Goal: Task Accomplishment & Management: Manage account settings

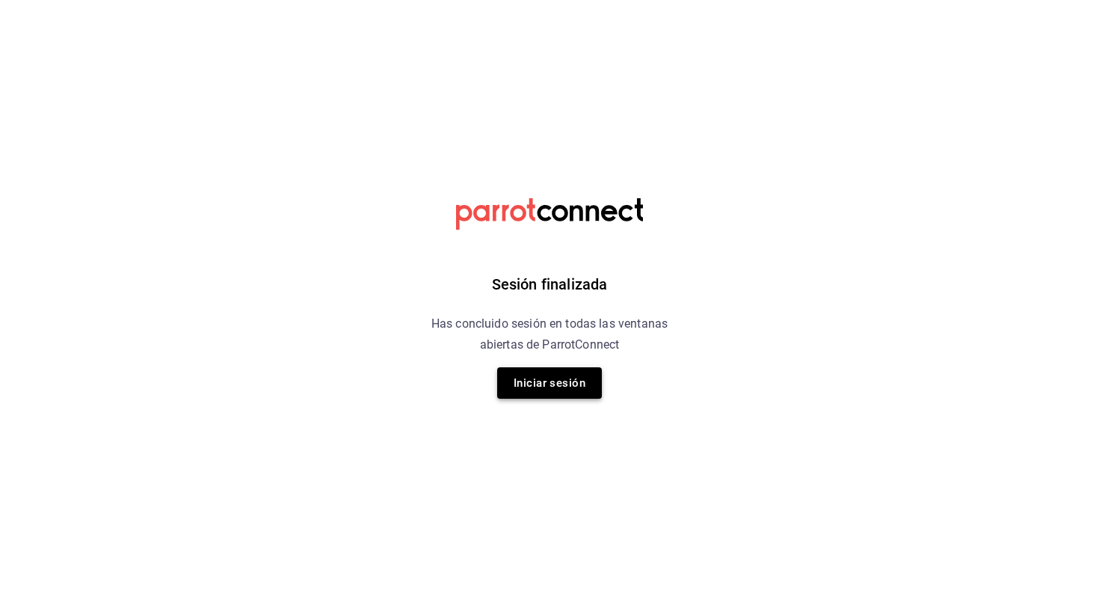
click at [533, 389] on button "Iniciar sesión" at bounding box center [549, 382] width 105 height 31
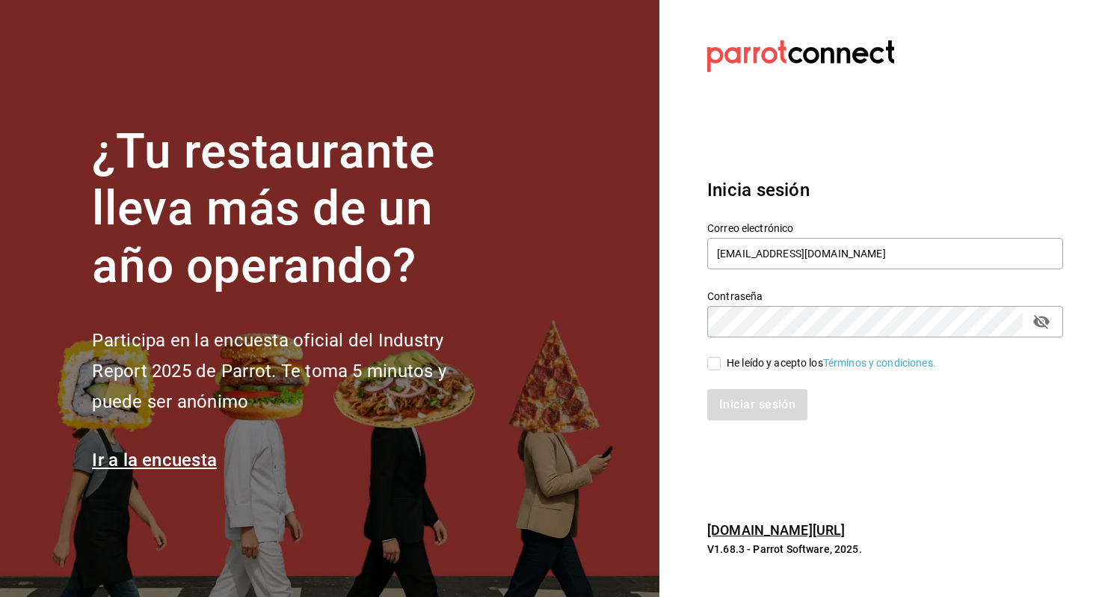
click at [730, 355] on div "He leído y acepto los Términos y condiciones." at bounding box center [831, 363] width 209 height 16
click at [721, 357] on input "He leído y acepto los Términos y condiciones." at bounding box center [713, 363] width 13 height 13
checkbox input "true"
click at [729, 409] on button "Iniciar sesión" at bounding box center [758, 404] width 102 height 31
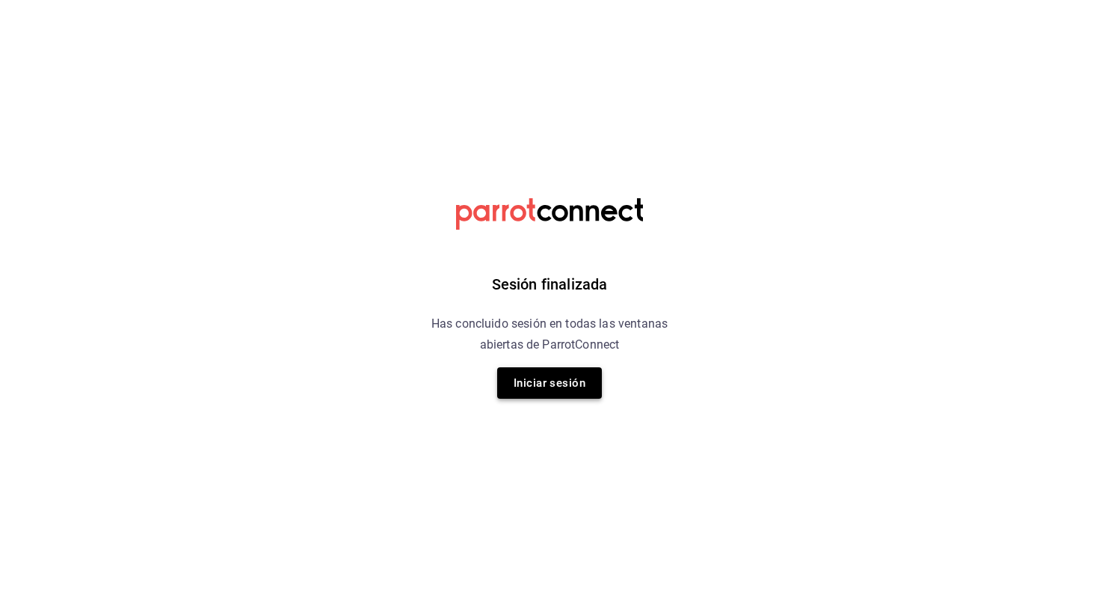
click at [592, 389] on button "Iniciar sesión" at bounding box center [549, 382] width 105 height 31
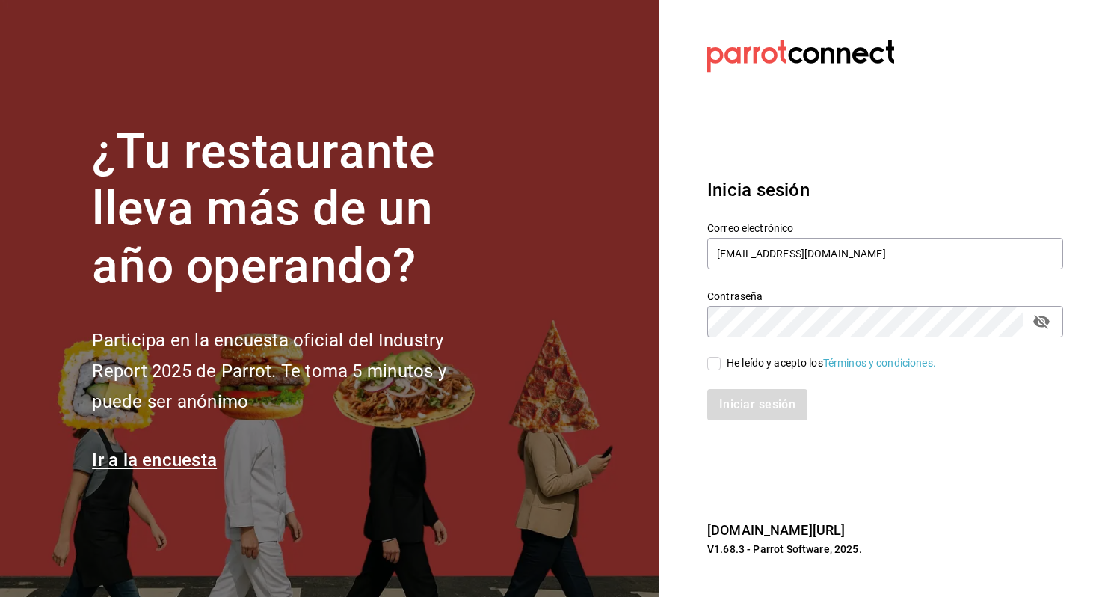
click at [760, 375] on div "Iniciar sesión" at bounding box center [876, 395] width 374 height 49
click at [756, 367] on div "He leído y acepto los Términos y condiciones." at bounding box center [831, 363] width 209 height 16
click at [721, 367] on input "He leído y acepto los Términos y condiciones." at bounding box center [713, 363] width 13 height 13
checkbox input "true"
click at [736, 399] on button "Iniciar sesión" at bounding box center [758, 404] width 102 height 31
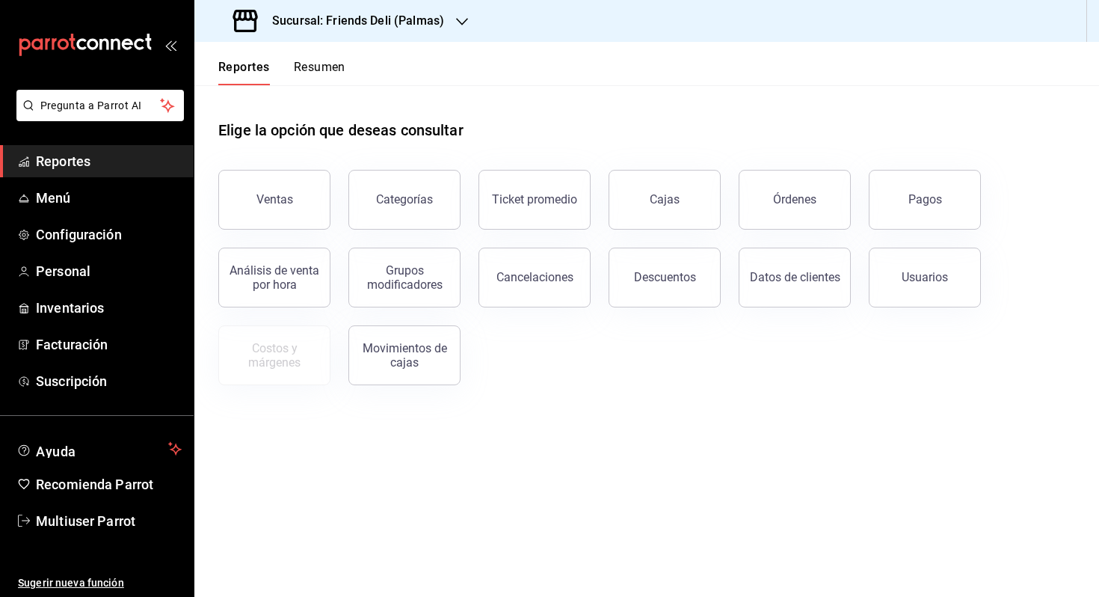
click at [318, 64] on button "Resumen" at bounding box center [320, 72] width 52 height 25
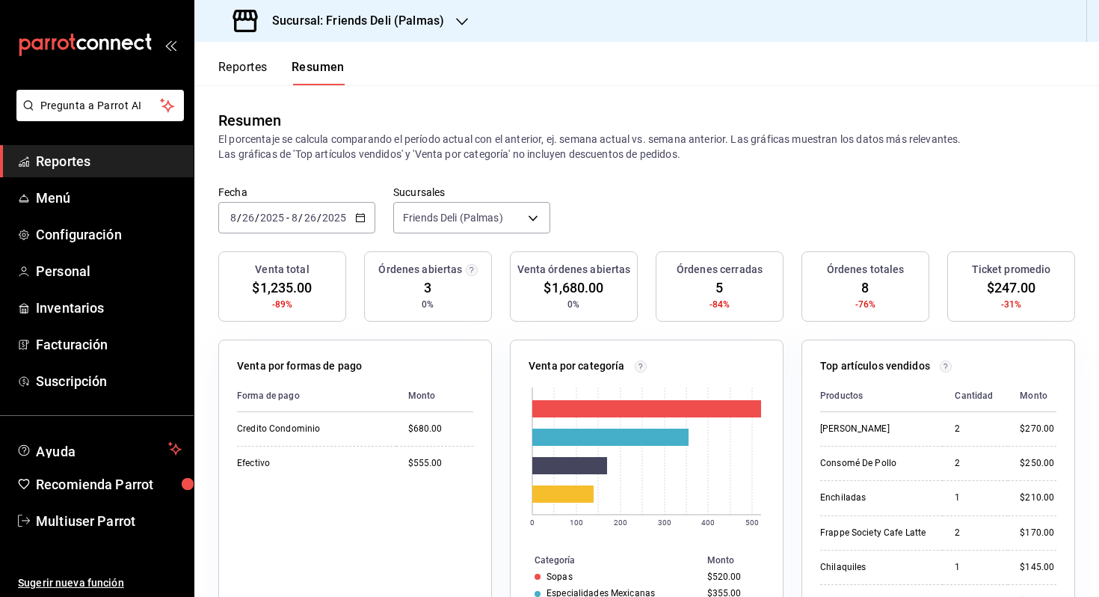
click at [250, 82] on button "Reportes" at bounding box center [242, 72] width 49 height 25
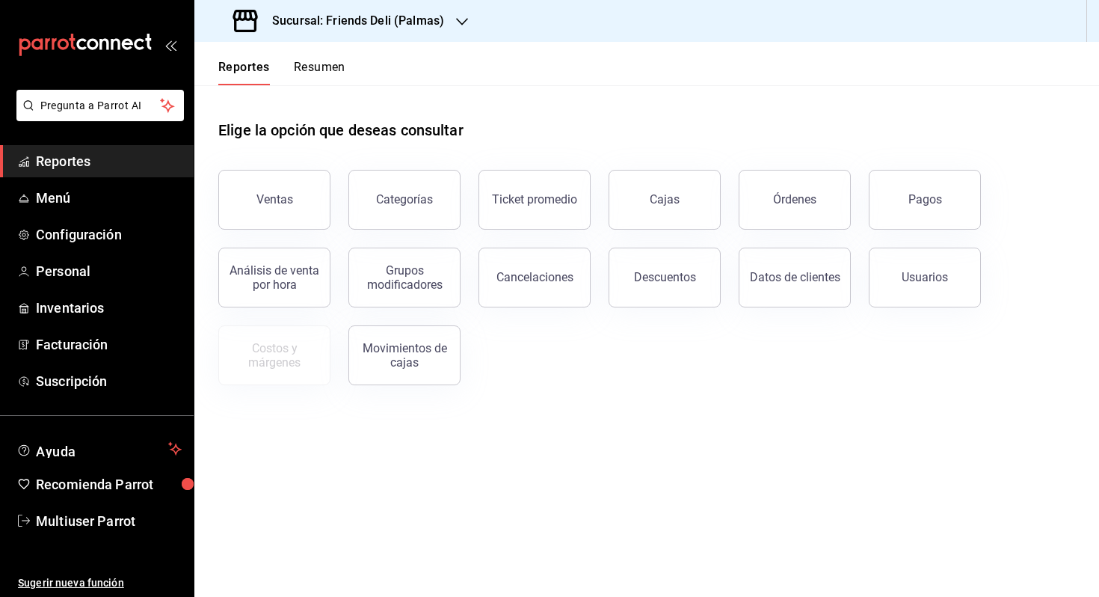
click at [451, 25] on div "Sucursal: Friends Deli (Palmas)" at bounding box center [340, 21] width 268 height 42
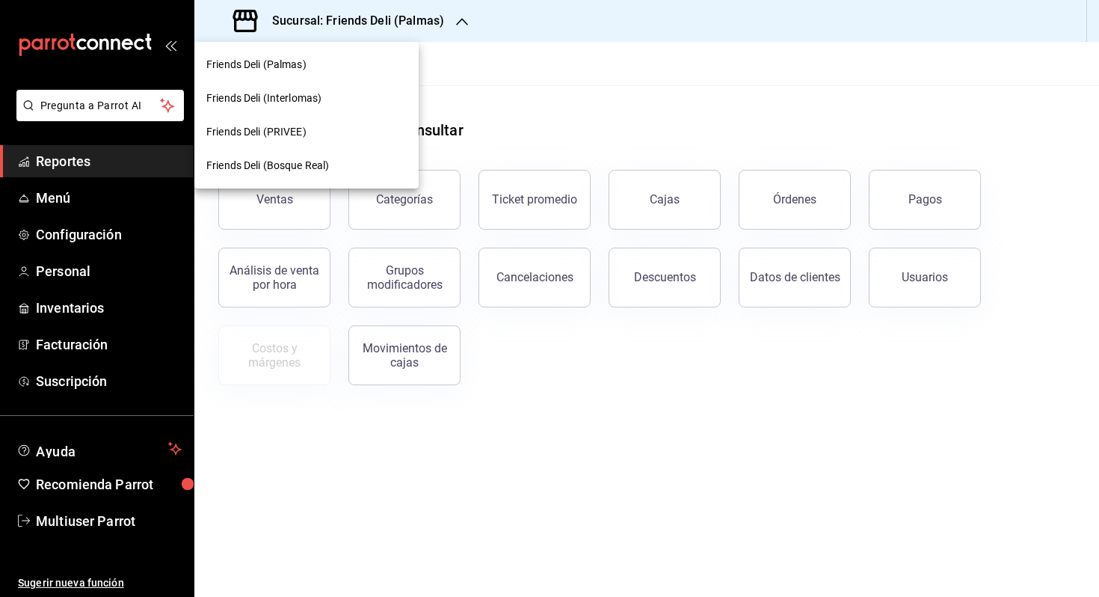
click at [339, 120] on div "Friends Deli (PRIVEE)" at bounding box center [306, 132] width 224 height 34
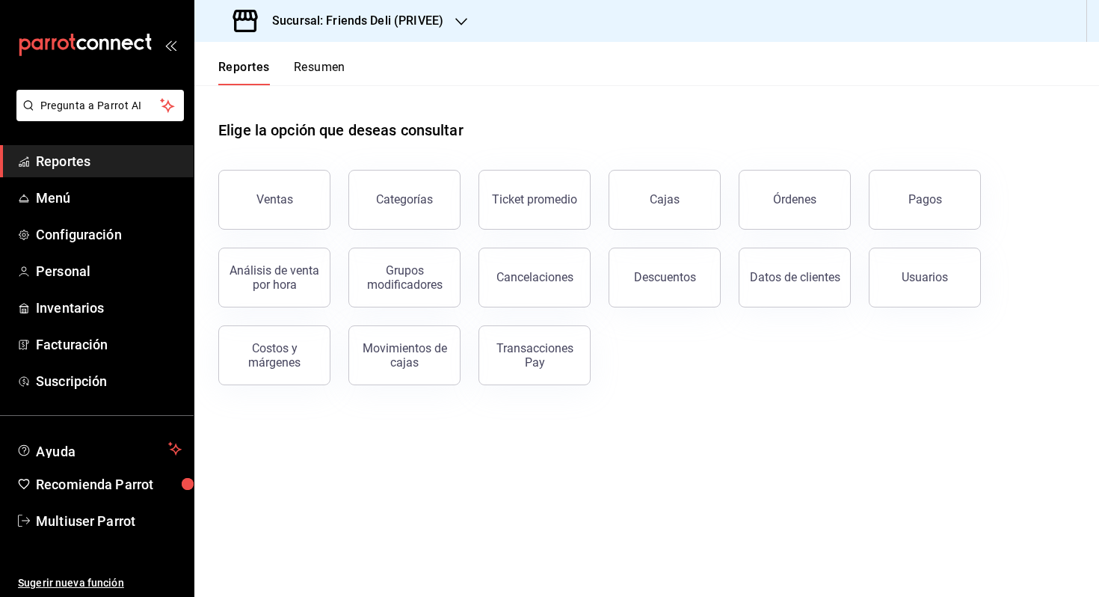
click at [319, 71] on button "Resumen" at bounding box center [320, 72] width 52 height 25
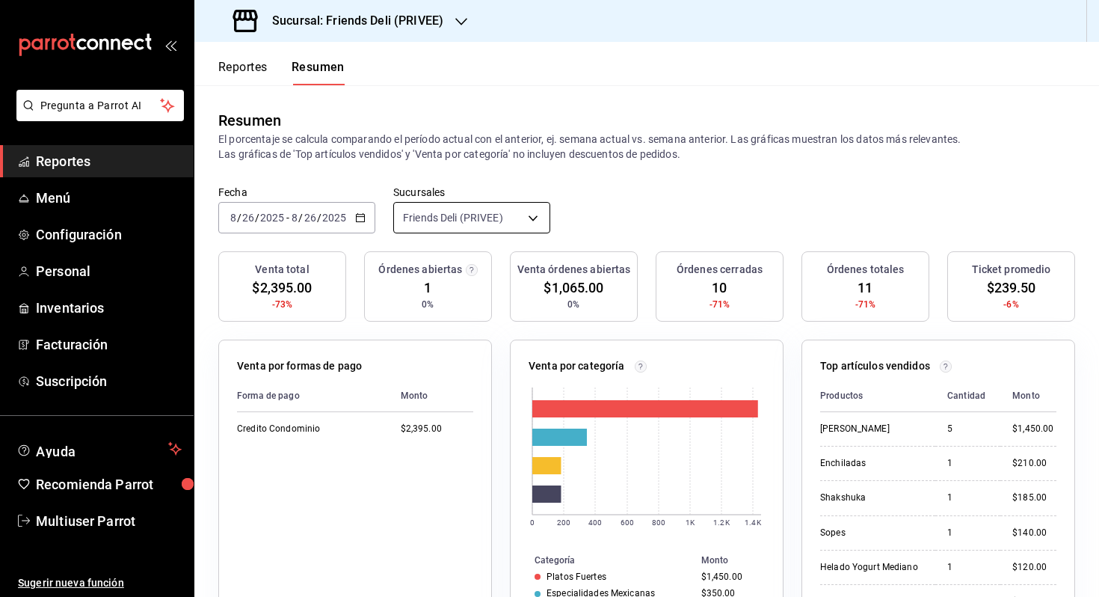
click at [474, 215] on body "Pregunta a Parrot AI Reportes Menú Configuración Personal Inventarios Facturaci…" at bounding box center [549, 298] width 1099 height 597
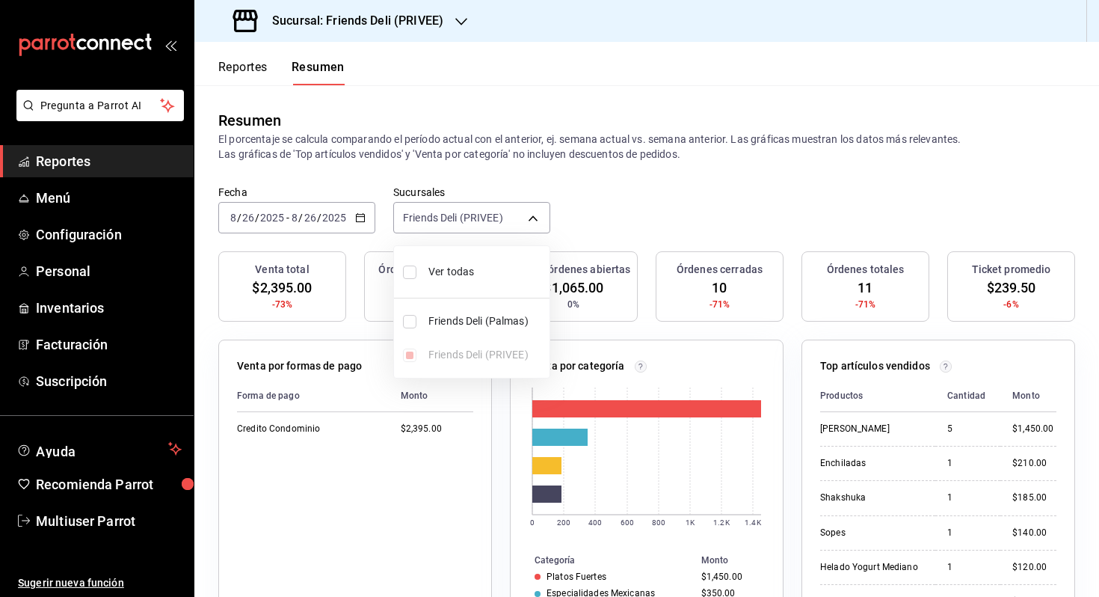
click at [340, 224] on div at bounding box center [549, 298] width 1099 height 597
click at [340, 224] on div "2025-08-26 8 / 26 / 2025 - 2025-08-26 8 / 26 / 2025" at bounding box center [296, 217] width 157 height 31
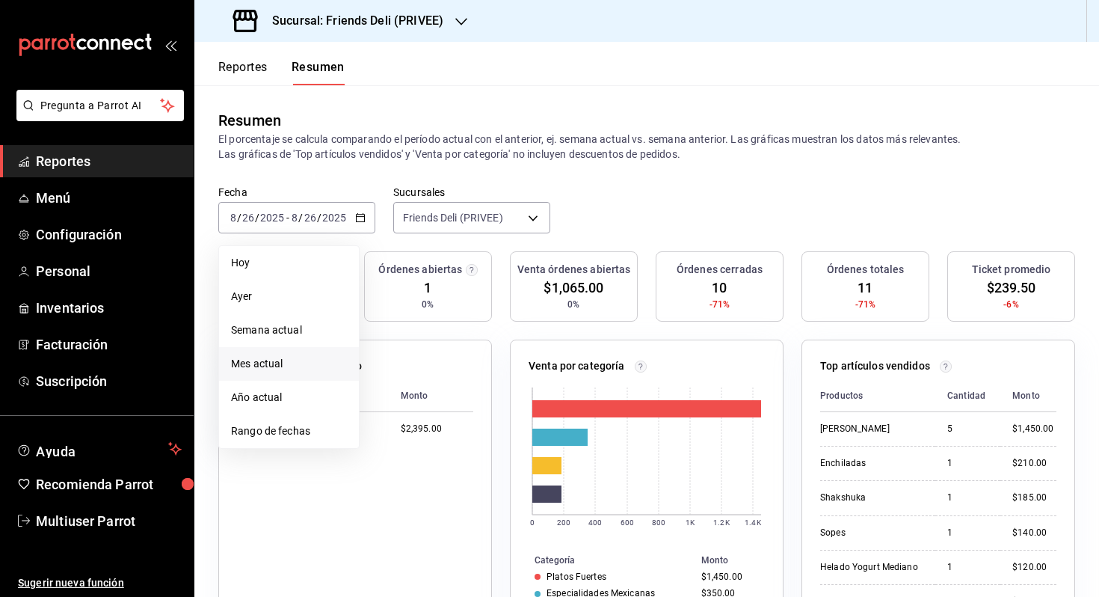
click at [292, 363] on span "Mes actual" at bounding box center [289, 364] width 116 height 16
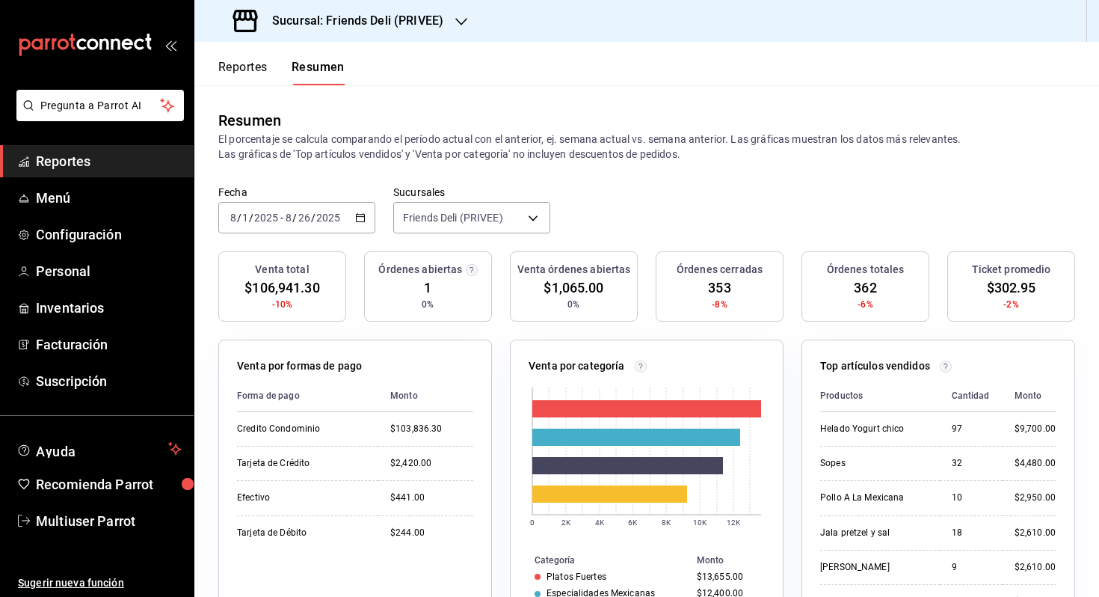
click at [253, 68] on button "Reportes" at bounding box center [242, 72] width 49 height 25
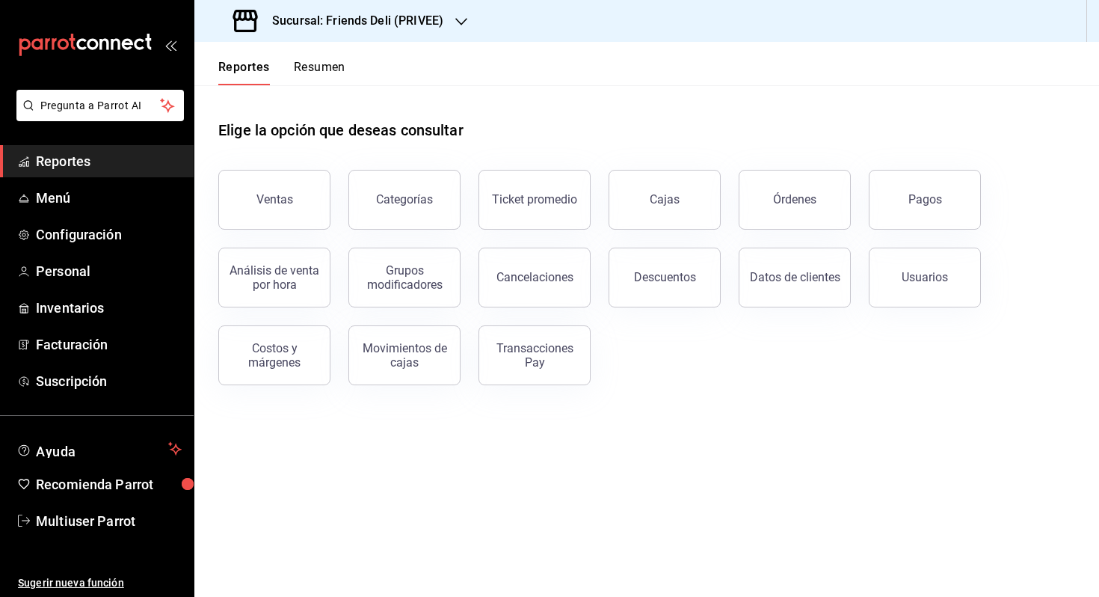
click at [951, 206] on button "Pagos" at bounding box center [925, 200] width 112 height 60
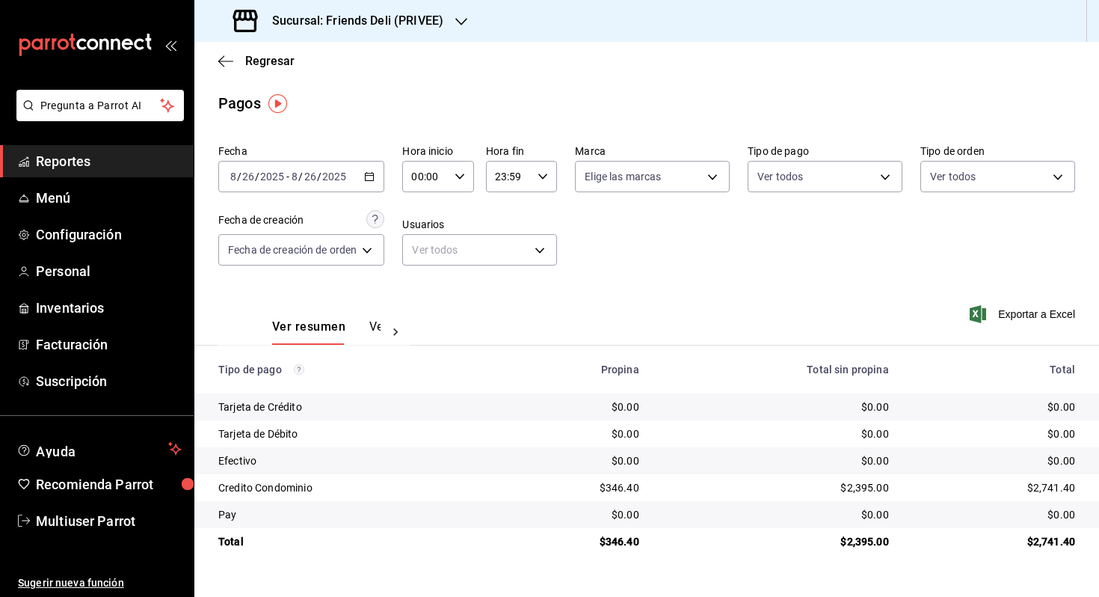
click at [353, 185] on div "2025-08-26 8 / 26 / 2025 - 2025-08-26 8 / 26 / 2025" at bounding box center [301, 176] width 166 height 31
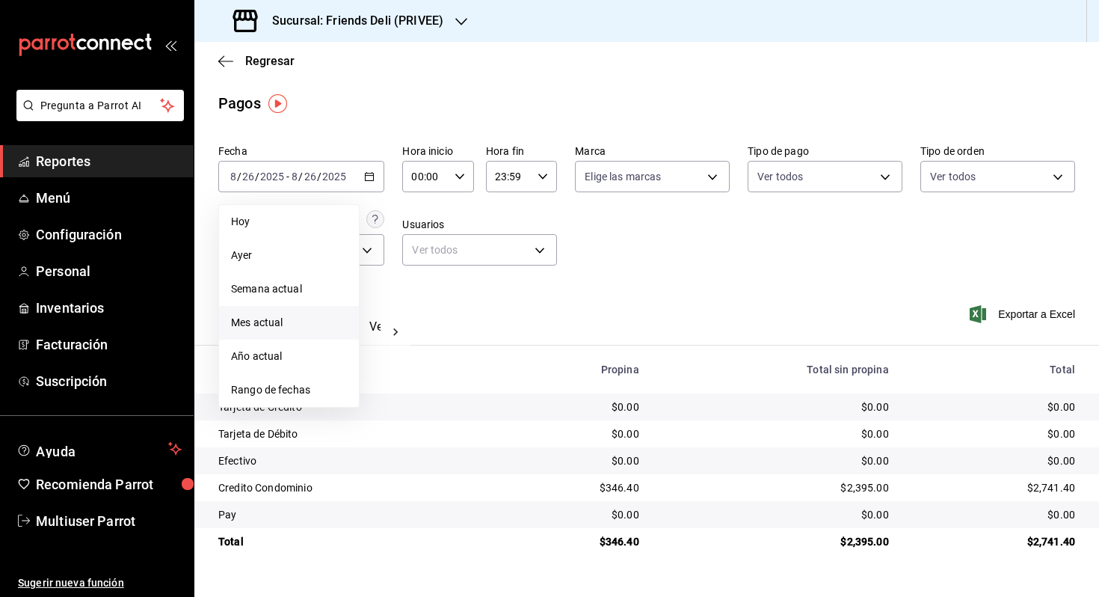
click at [310, 321] on span "Mes actual" at bounding box center [289, 323] width 116 height 16
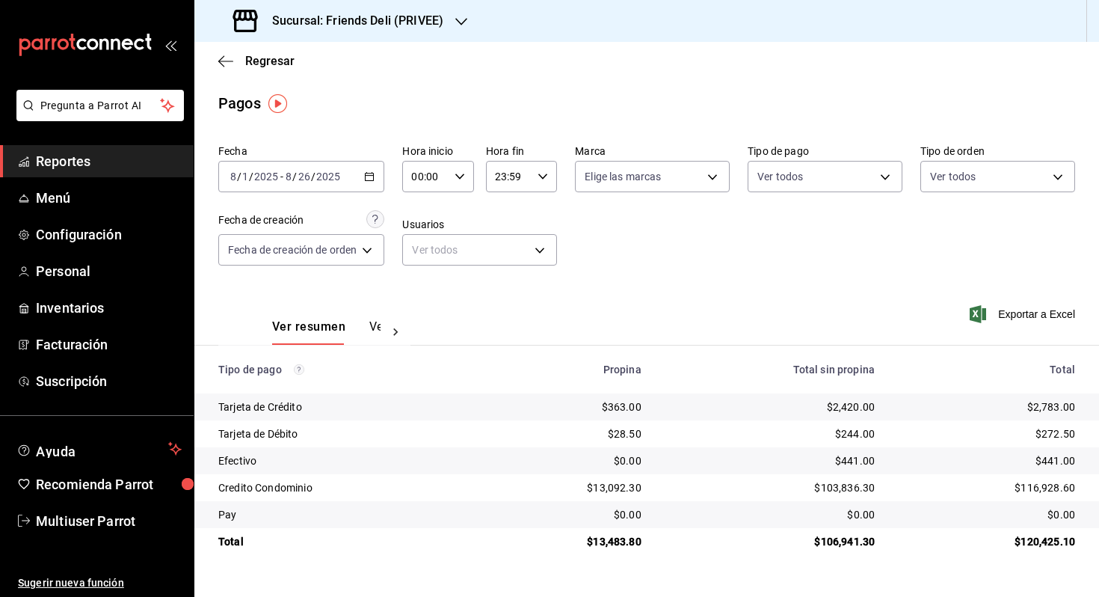
click at [345, 173] on div "2025-08-01 8 / 1 / 2025 - 2025-08-26 8 / 26 / 2025" at bounding box center [301, 176] width 166 height 31
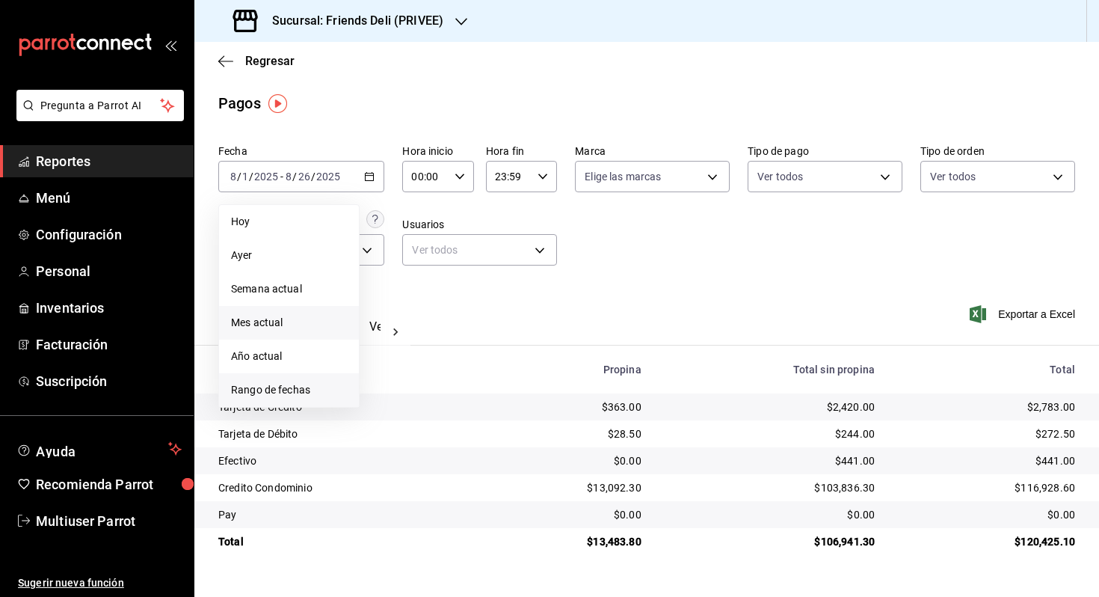
click at [306, 384] on span "Rango de fechas" at bounding box center [289, 390] width 116 height 16
click at [499, 280] on button "1" at bounding box center [497, 275] width 26 height 27
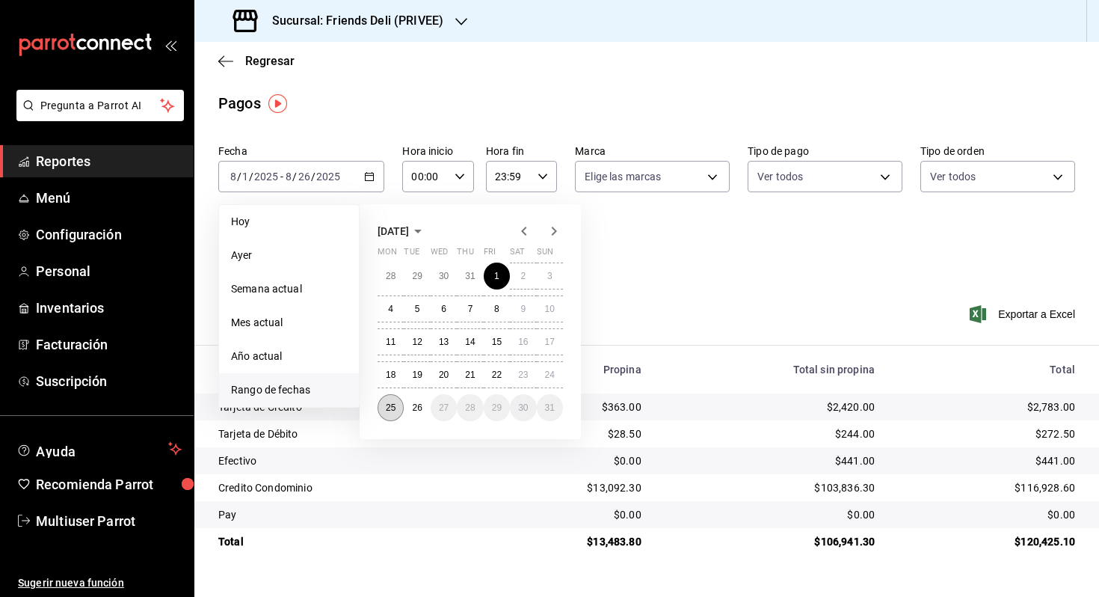
click at [398, 406] on button "25" at bounding box center [391, 407] width 26 height 27
